Goal: Information Seeking & Learning: Learn about a topic

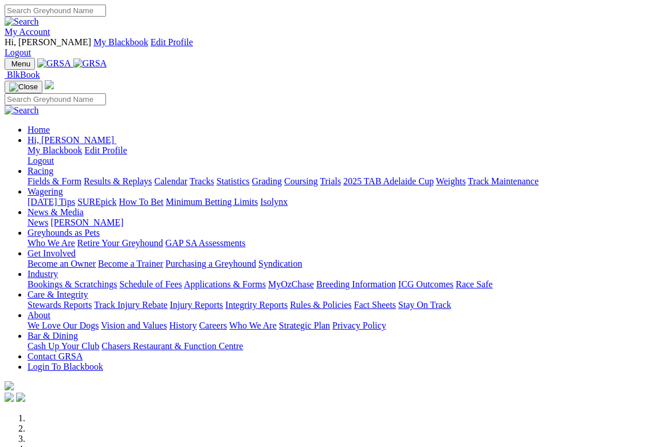
scroll to position [802, 0]
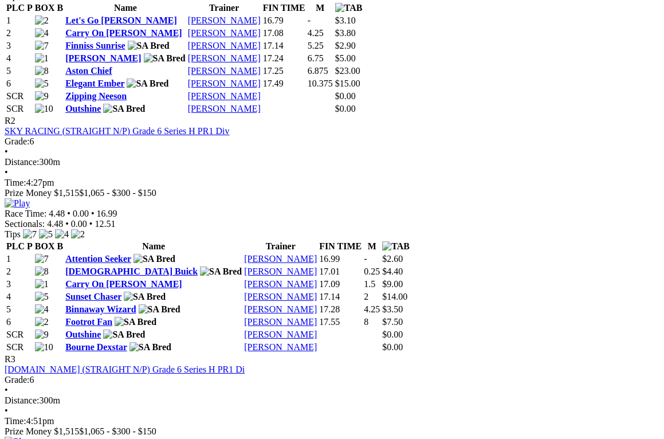
scroll to position [859, 0]
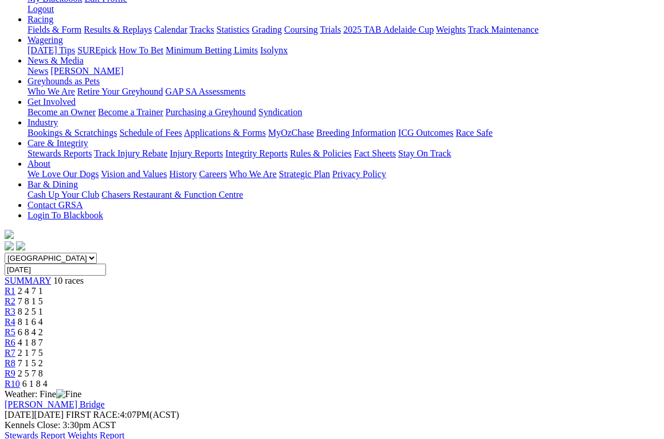
scroll to position [172, 0]
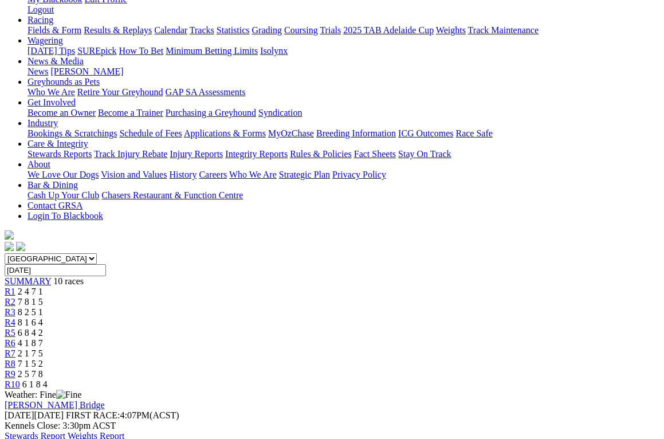
click at [65, 431] on link "Stewards Report" at bounding box center [35, 436] width 61 height 10
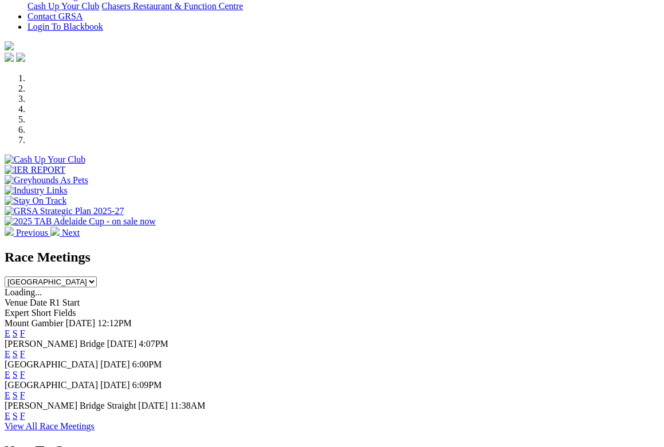
scroll to position [344, 0]
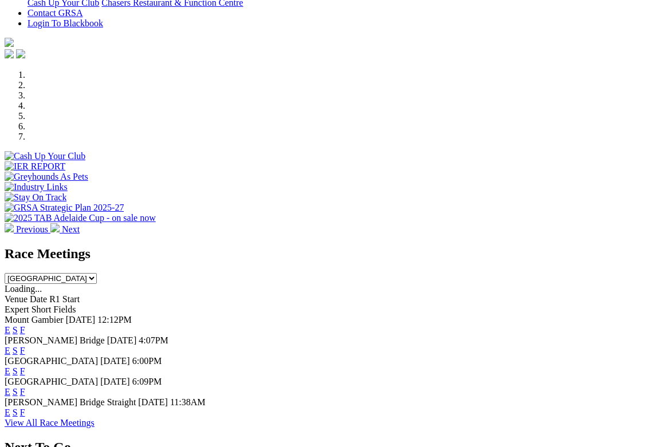
click at [25, 408] on link "F" at bounding box center [22, 413] width 5 height 10
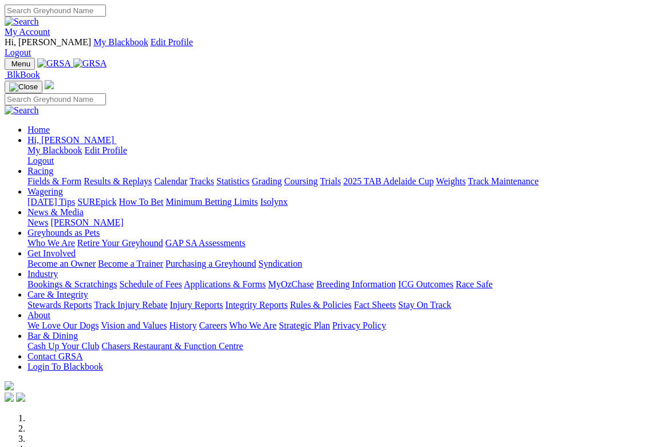
scroll to position [344, 0]
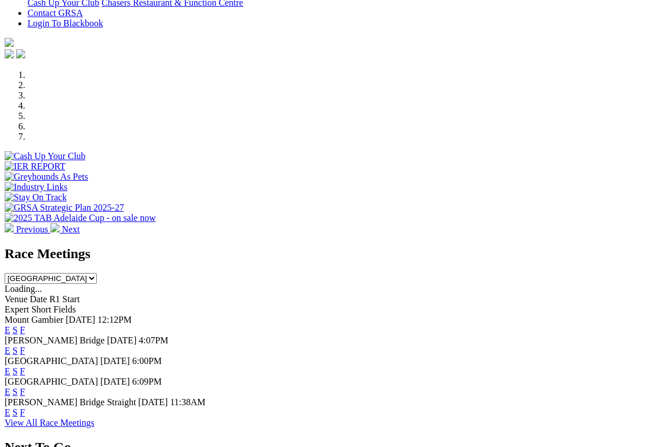
click at [10, 408] on link "E" at bounding box center [8, 413] width 6 height 10
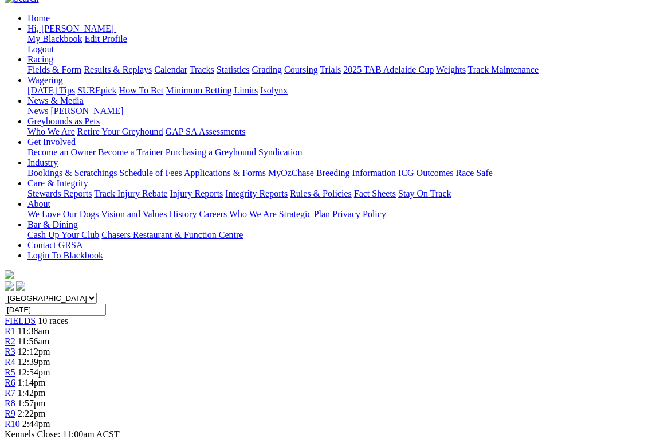
scroll to position [115, 0]
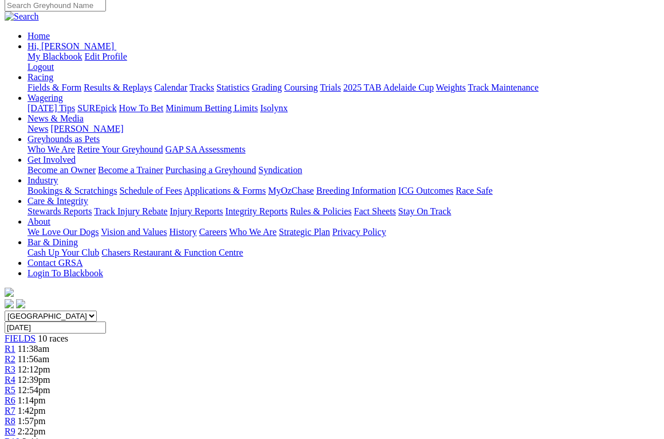
click at [172, 354] on div "R2 11:56am" at bounding box center [332, 359] width 655 height 10
